Goal: Transaction & Acquisition: Subscribe to service/newsletter

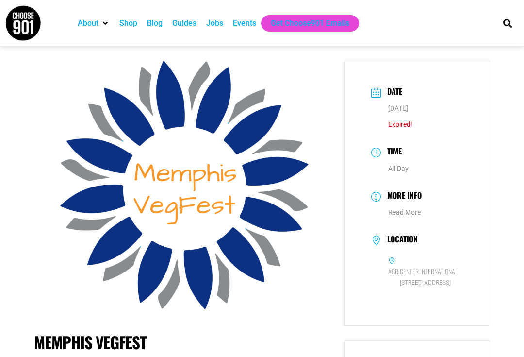
click at [245, 23] on div "Events" at bounding box center [244, 23] width 23 height 12
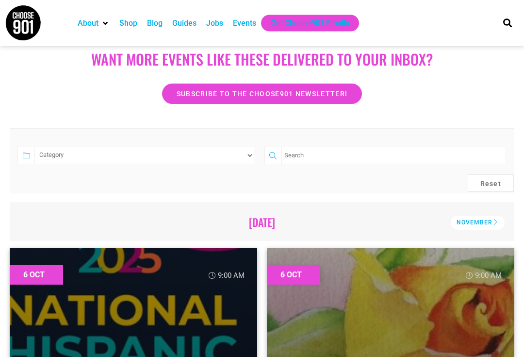
scroll to position [143, 0]
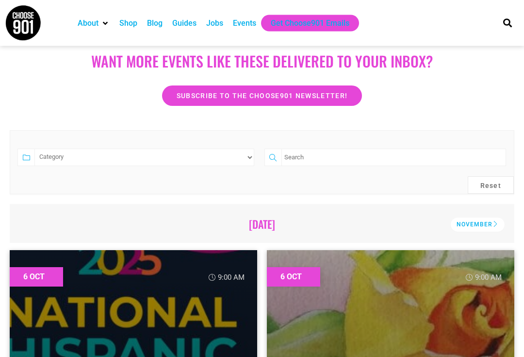
click at [193, 98] on span "Subscribe to the Choose901 newsletter!" at bounding box center [262, 96] width 171 height 7
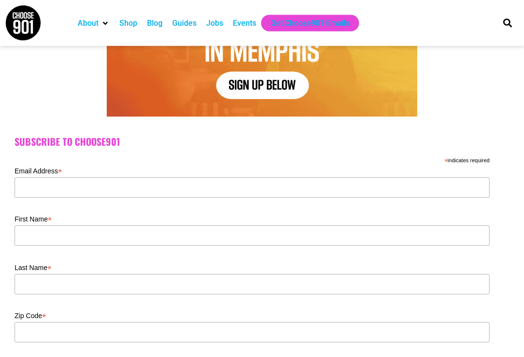
scroll to position [190, 0]
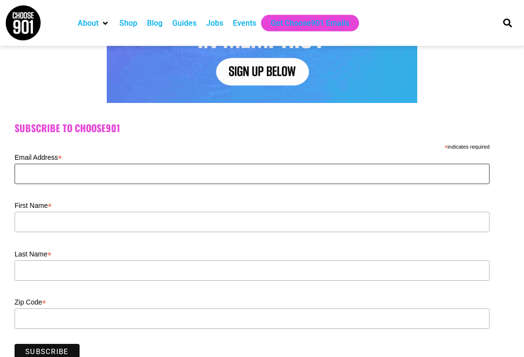
click at [49, 180] on input "Email Address *" at bounding box center [252, 174] width 475 height 20
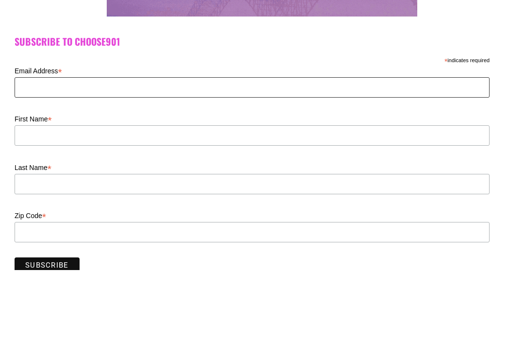
type input "rgann87@gmail.com"
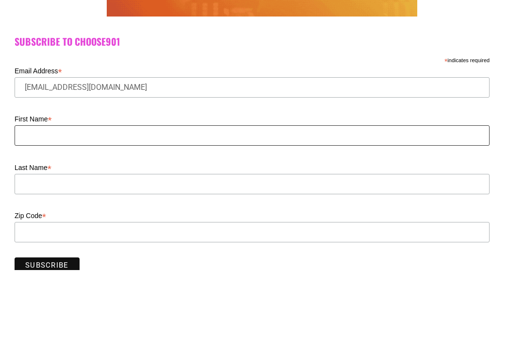
type input "Rachel"
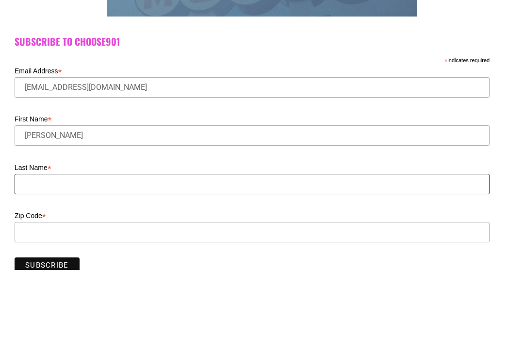
type input "Gann"
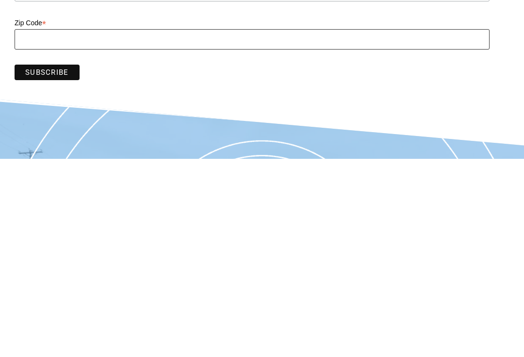
type input "38108"
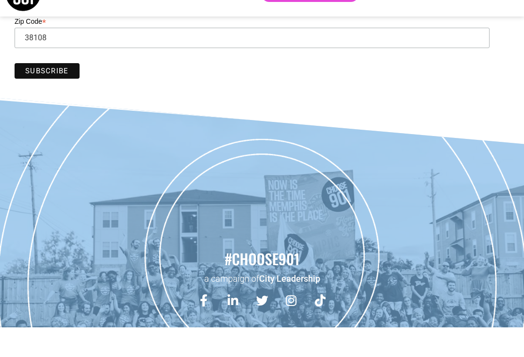
scroll to position [418, 0]
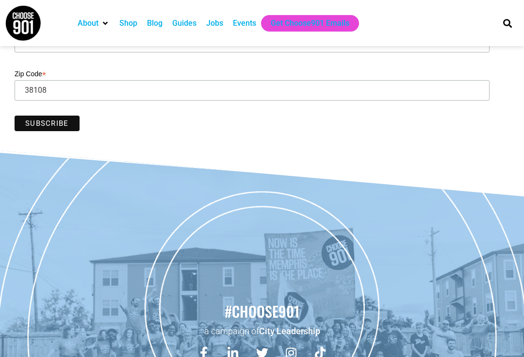
click at [61, 129] on input "Subscribe" at bounding box center [47, 123] width 65 height 16
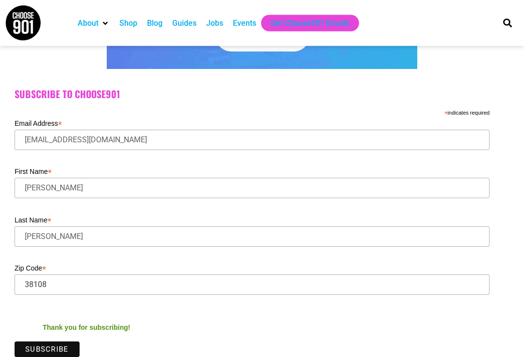
scroll to position [210, 0]
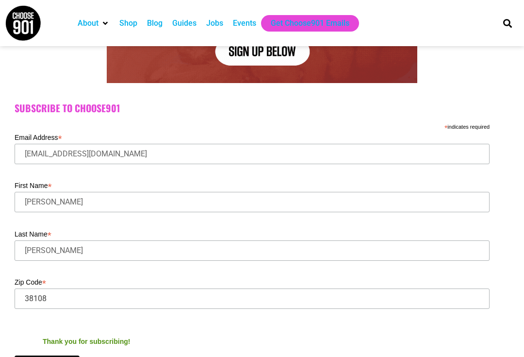
click at [247, 27] on div "Events" at bounding box center [244, 23] width 23 height 12
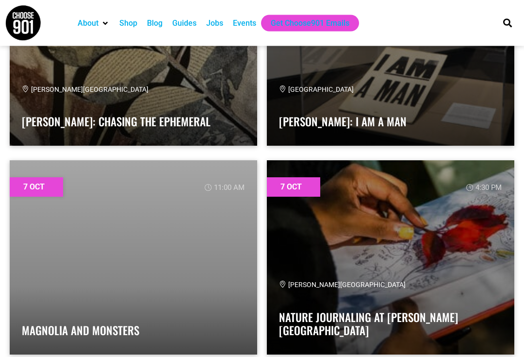
scroll to position [2110, 0]
